Goal: Transaction & Acquisition: Purchase product/service

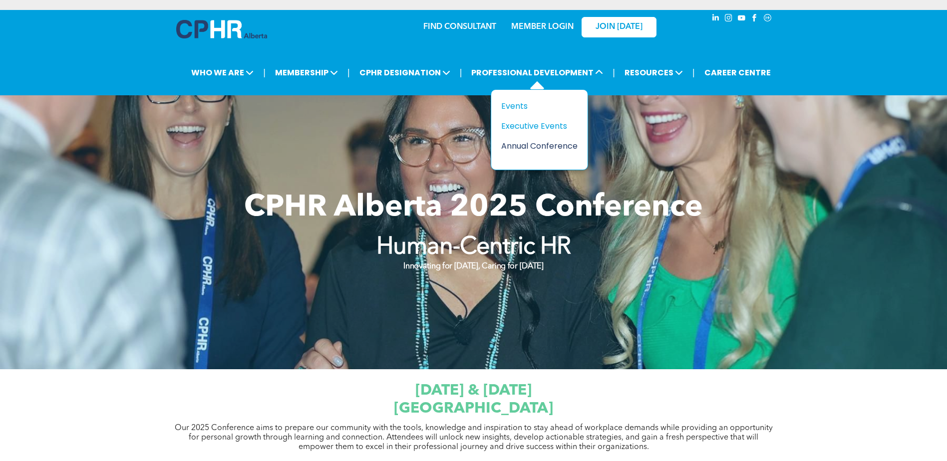
click at [542, 149] on div "Annual Conference" at bounding box center [535, 146] width 69 height 12
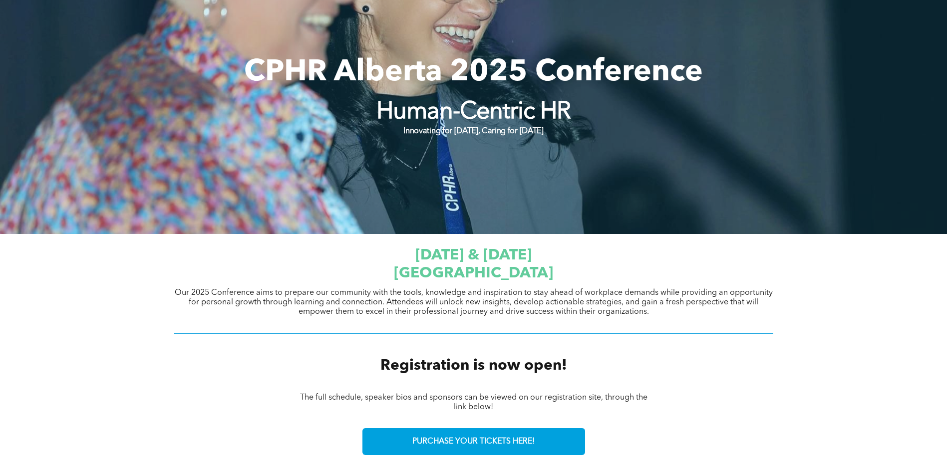
scroll to position [150, 0]
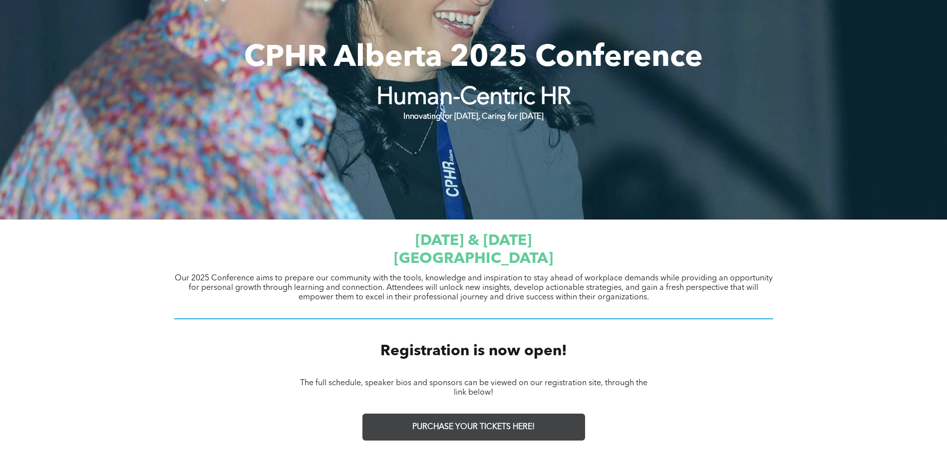
click at [465, 434] on link "PURCHASE YOUR TICKETS HERE!" at bounding box center [473, 427] width 223 height 27
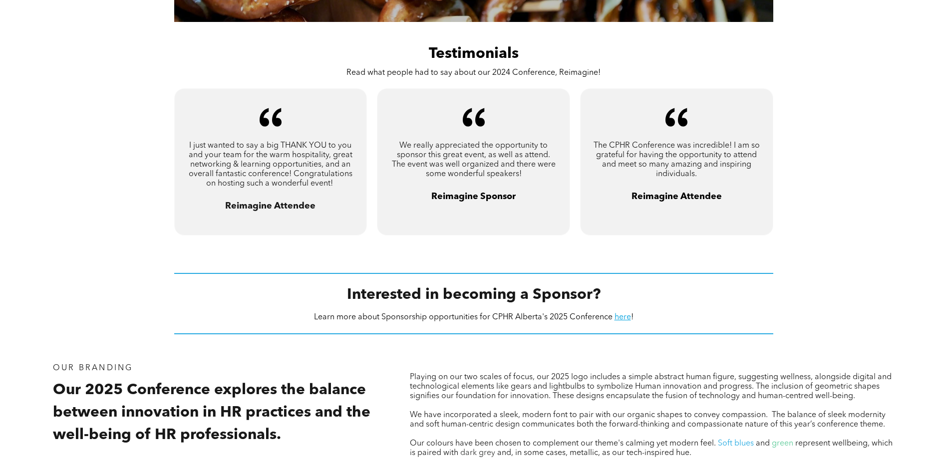
scroll to position [799, 0]
